Goal: Use online tool/utility: Utilize a website feature to perform a specific function

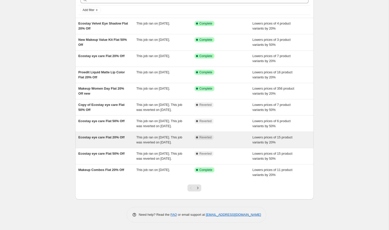
scroll to position [48, 0]
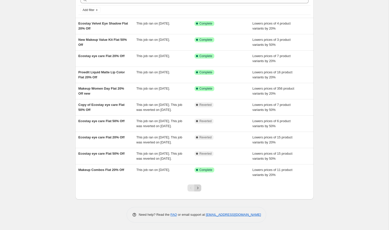
click at [200, 188] on icon "Next" at bounding box center [197, 188] width 5 height 5
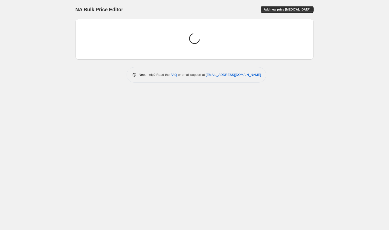
scroll to position [0, 0]
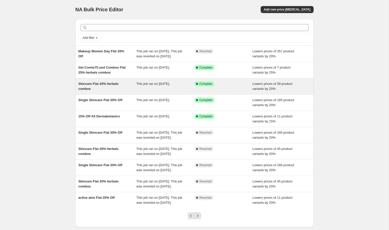
click at [124, 91] on div "Skincare Flat 20% herbals combos" at bounding box center [107, 86] width 58 height 10
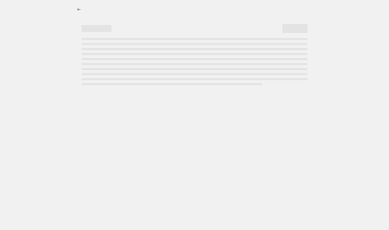
select select "percentage"
select select "collection"
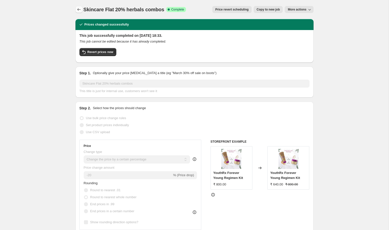
click at [80, 9] on icon "Price change jobs" at bounding box center [78, 9] width 5 height 5
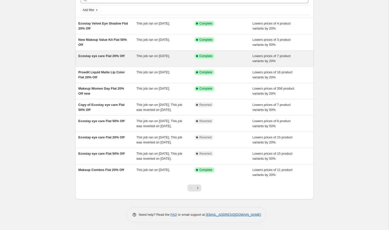
scroll to position [48, 0]
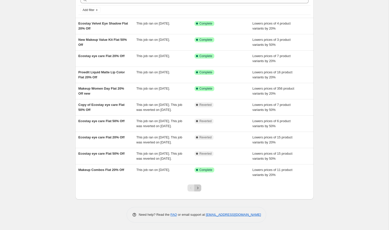
click at [198, 189] on icon "Next" at bounding box center [197, 188] width 5 height 5
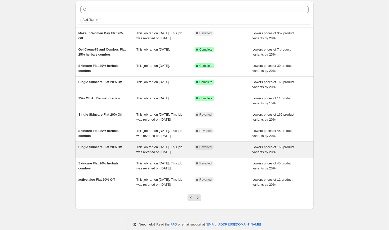
scroll to position [19, 0]
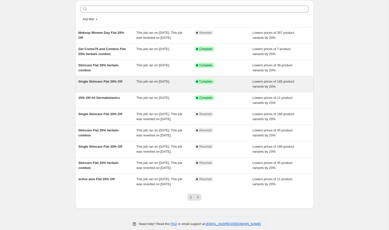
click at [123, 89] on div "Single Skincare Flat 20% Off" at bounding box center [107, 84] width 58 height 10
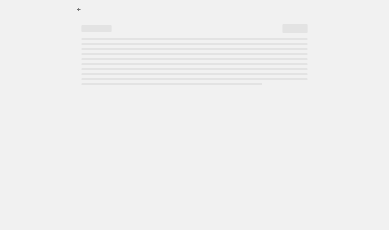
select select "percentage"
select select "collection"
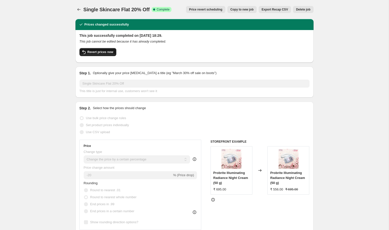
click at [100, 54] on button "Revert prices now" at bounding box center [97, 52] width 37 height 8
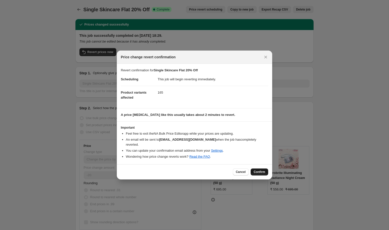
click at [264, 171] on span "Confirm" at bounding box center [259, 172] width 12 height 4
